Goal: Information Seeking & Learning: Learn about a topic

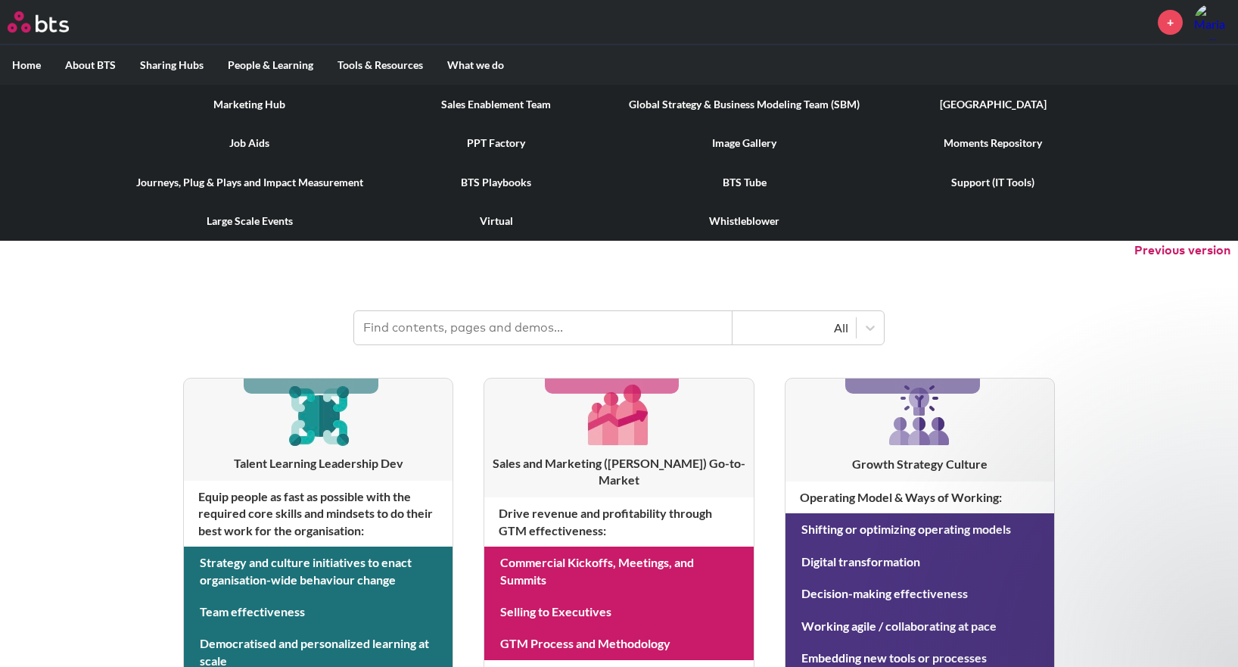
click at [406, 67] on label "Tools & Resources" at bounding box center [380, 64] width 110 height 39
click at [0, 0] on input "Tools & Resources" at bounding box center [0, 0] width 0 height 0
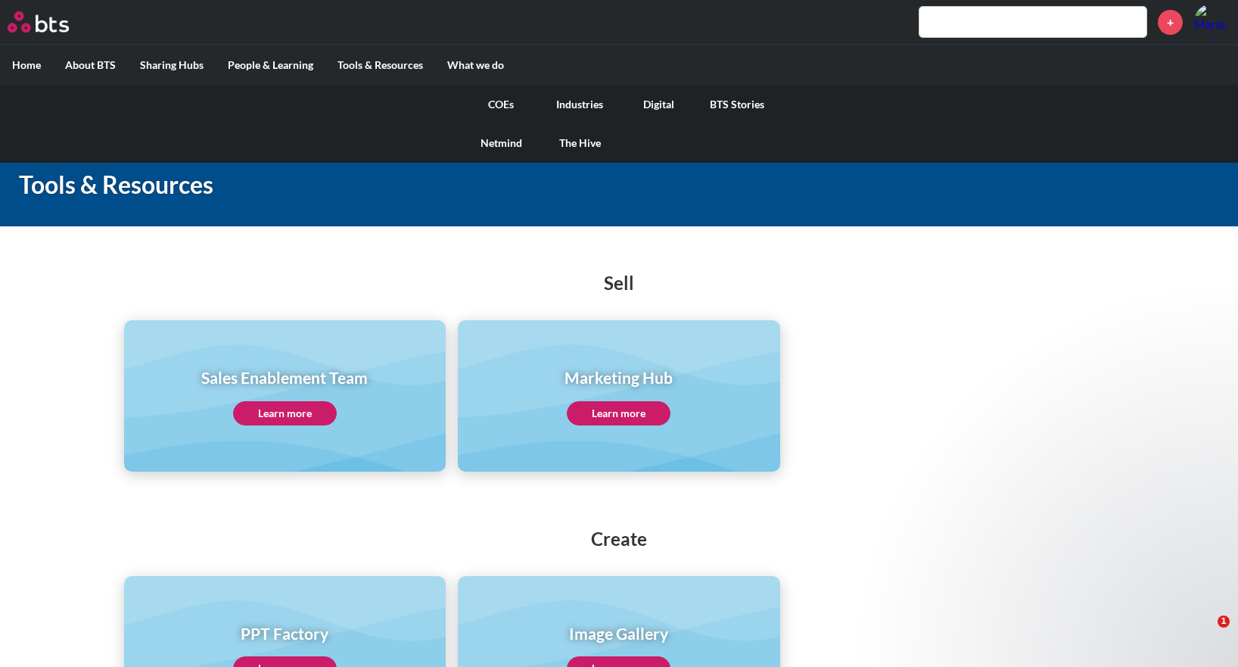
click at [505, 104] on link "COEs" at bounding box center [501, 104] width 79 height 39
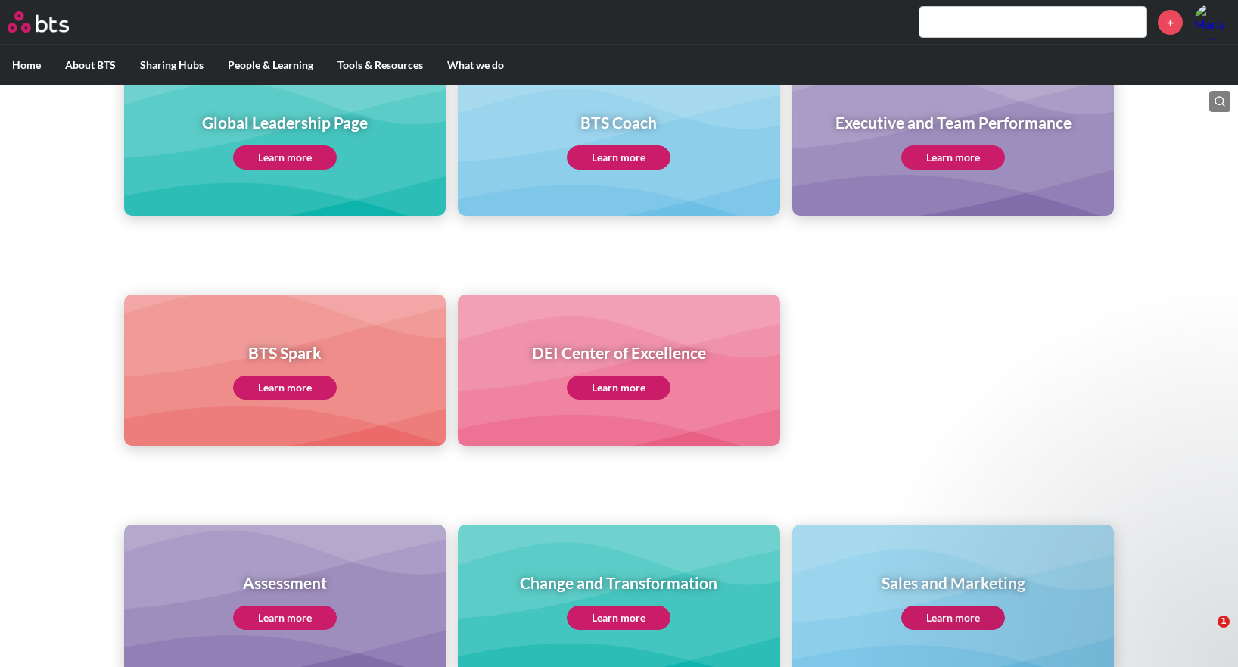
scroll to position [228, 0]
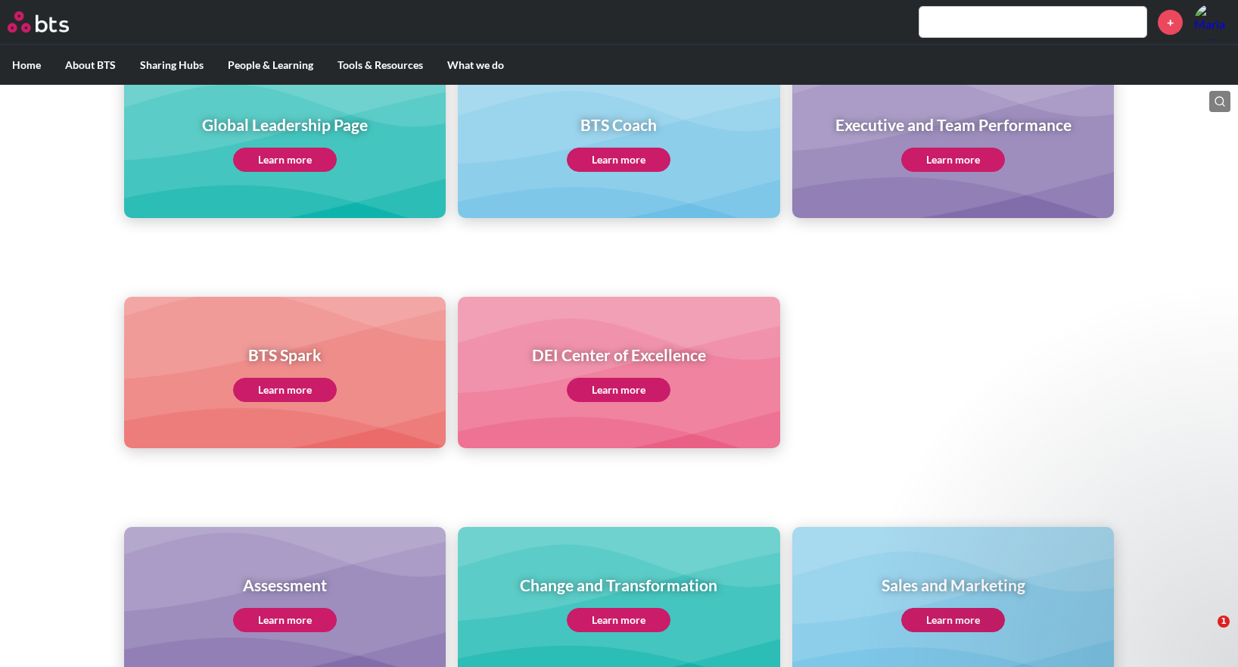
click at [320, 160] on link "Learn more" at bounding box center [285, 160] width 104 height 24
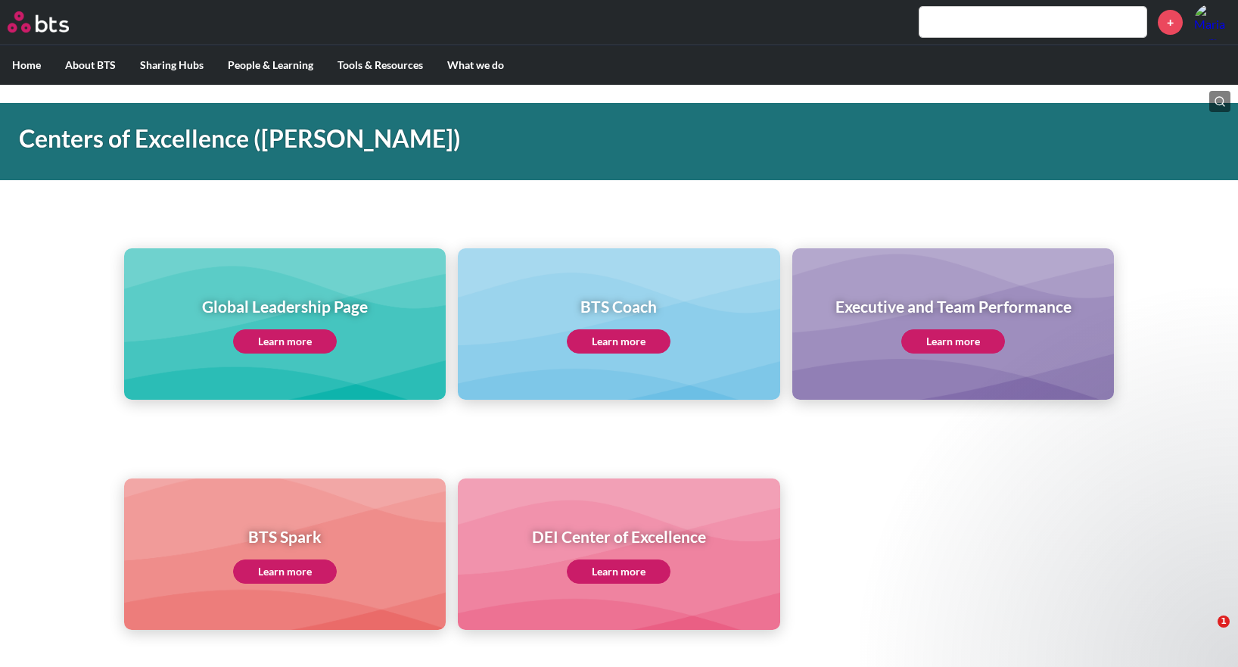
scroll to position [71, 0]
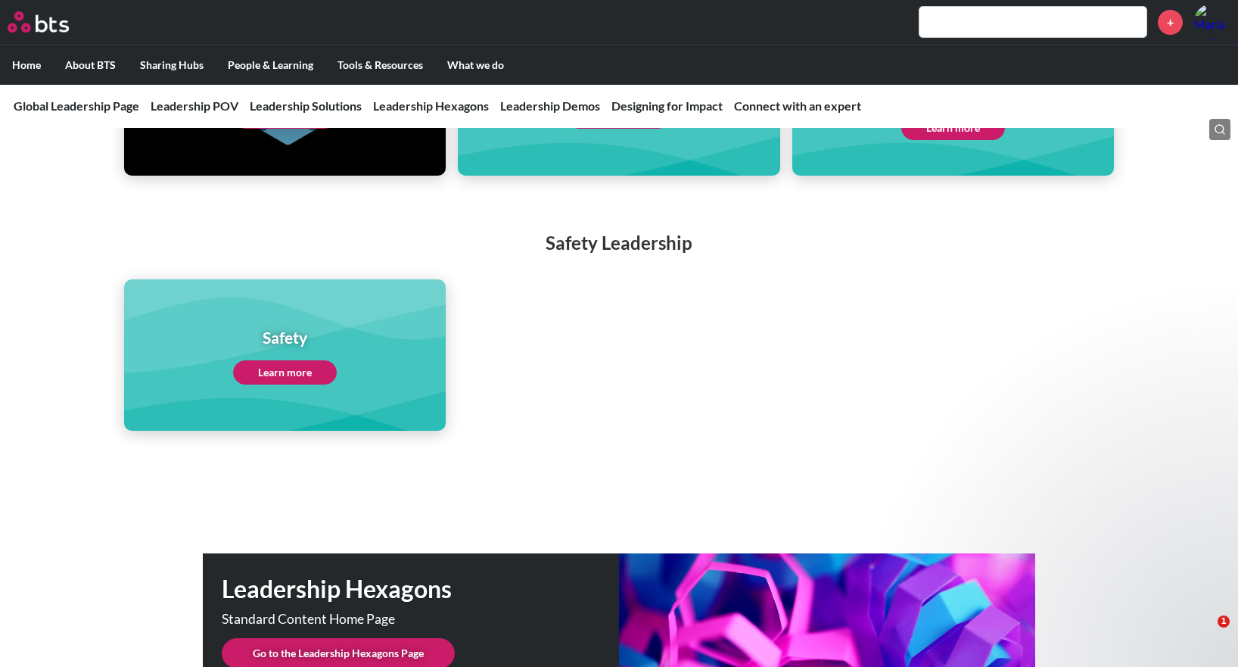
scroll to position [2886, 0]
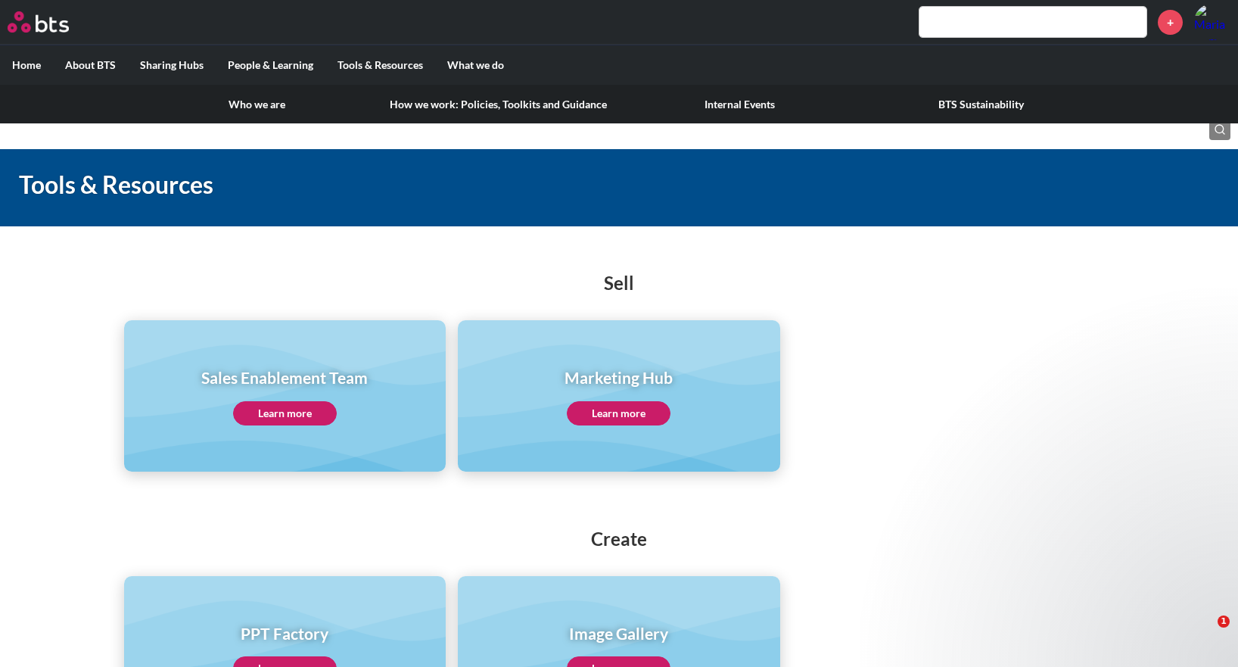
click at [98, 60] on label "About BTS" at bounding box center [90, 64] width 75 height 39
click at [0, 0] on input "About BTS" at bounding box center [0, 0] width 0 height 0
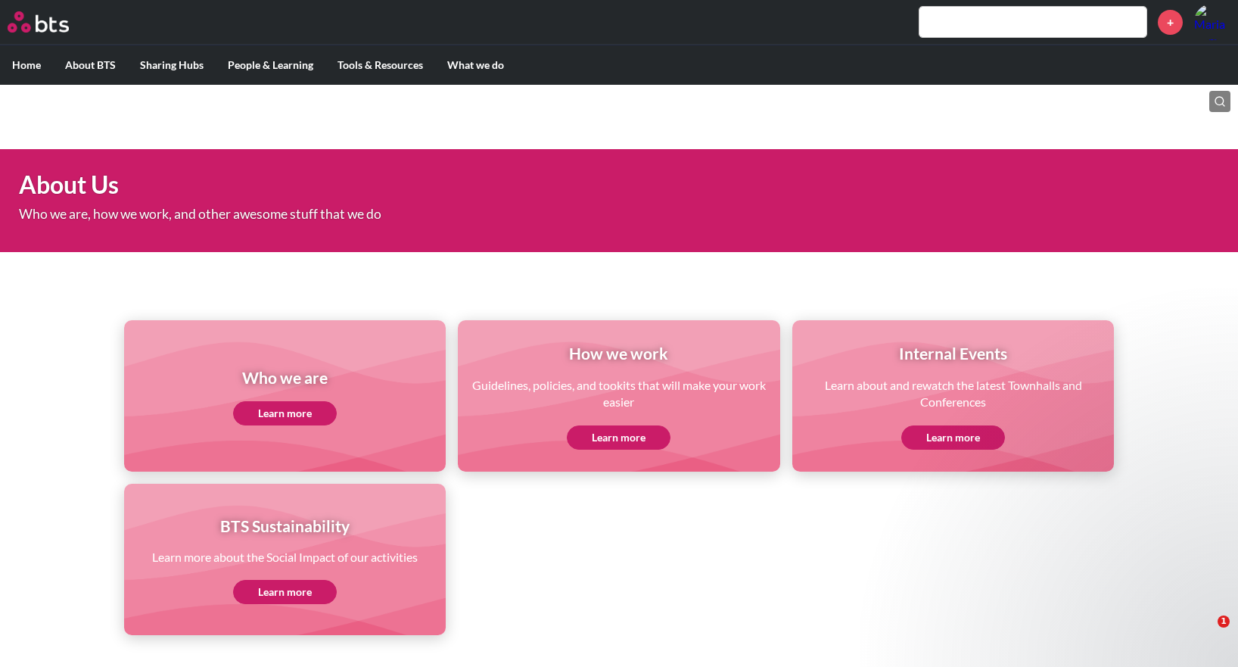
click at [309, 403] on link "Learn more" at bounding box center [285, 413] width 104 height 24
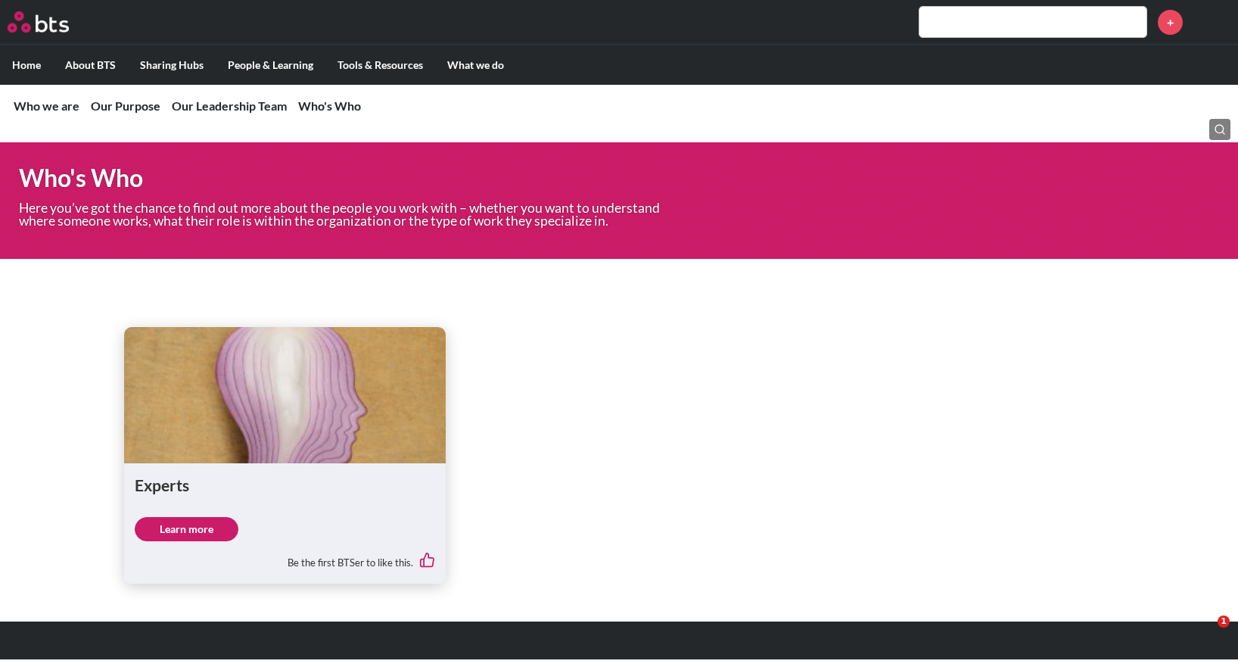
scroll to position [2355, 0]
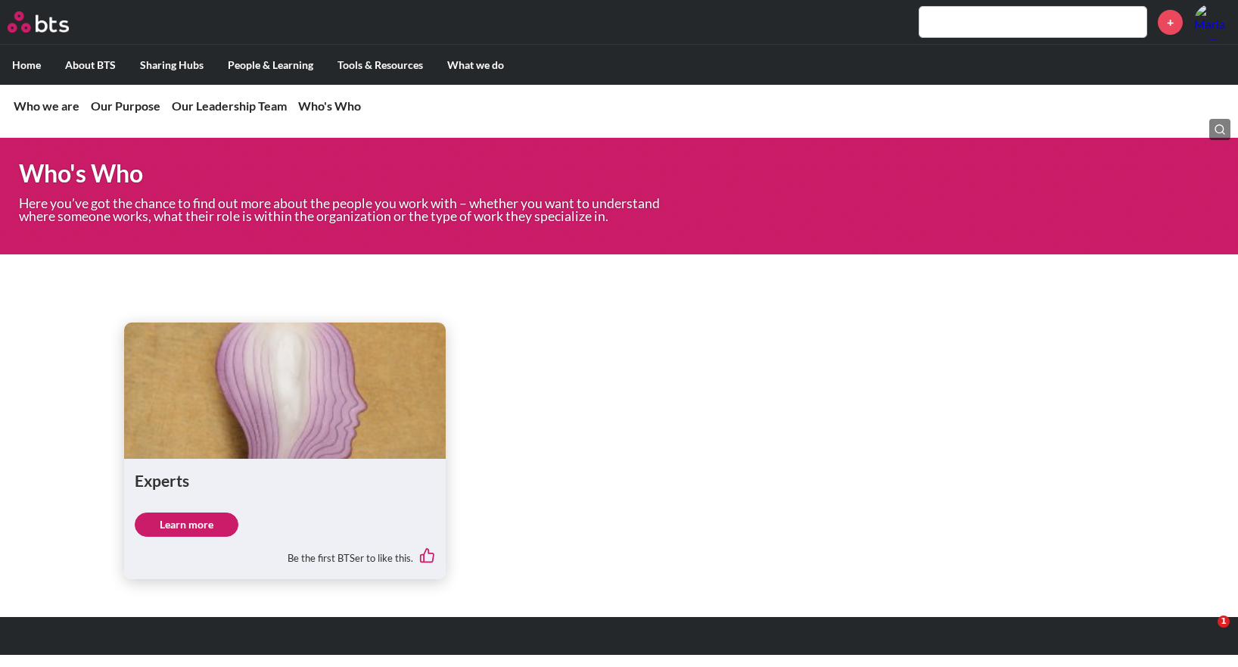
click at [167, 531] on link "Learn more" at bounding box center [187, 524] width 104 height 24
